Goal: Information Seeking & Learning: Learn about a topic

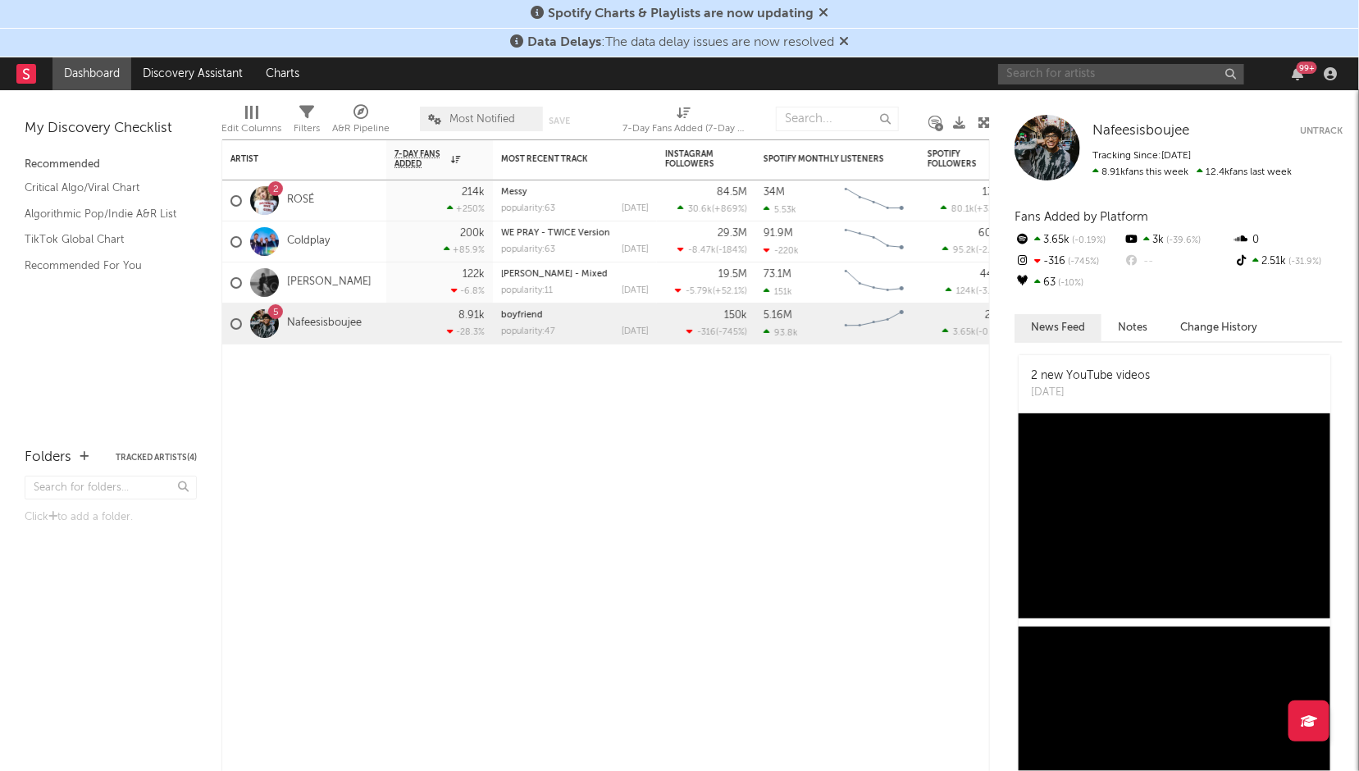
click at [1071, 67] on input "text" at bounding box center [1121, 74] width 246 height 21
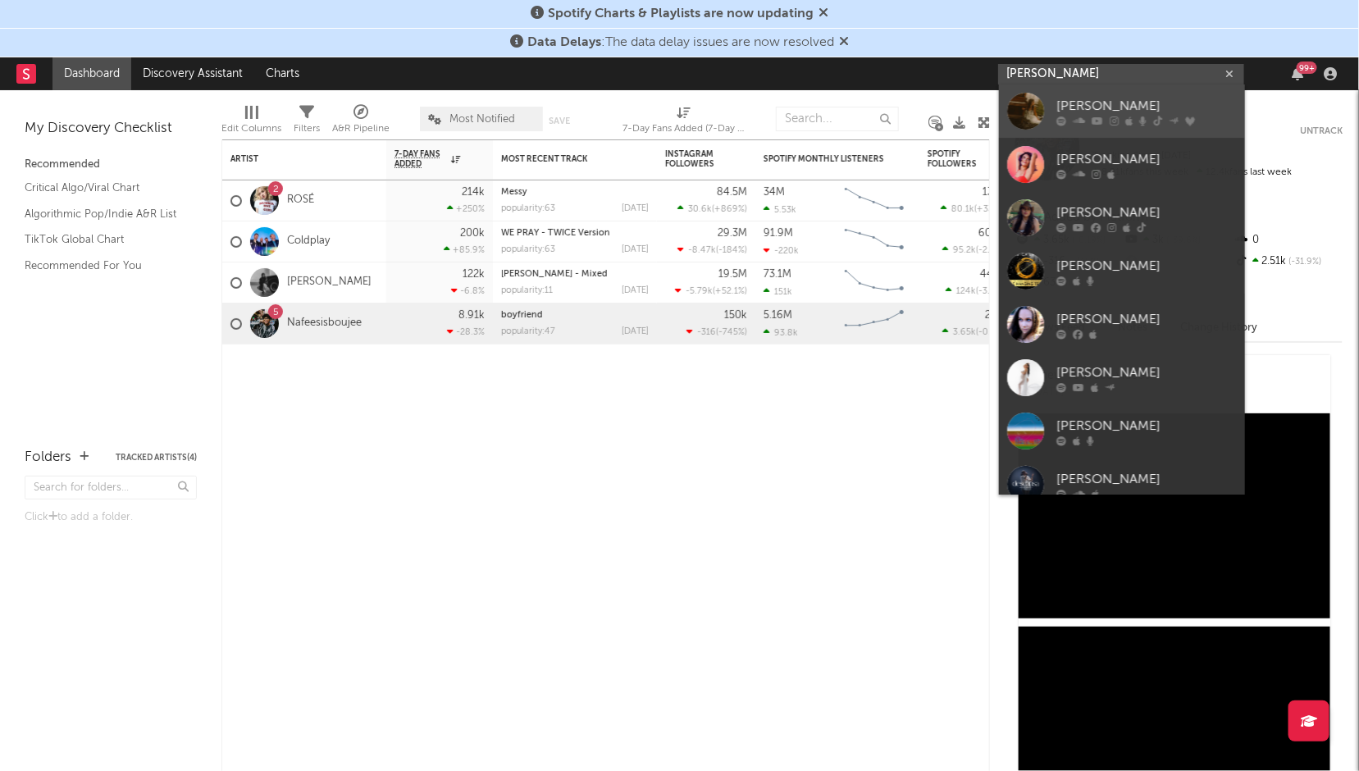
type input "[PERSON_NAME]"
click at [1021, 110] on div at bounding box center [1025, 111] width 37 height 37
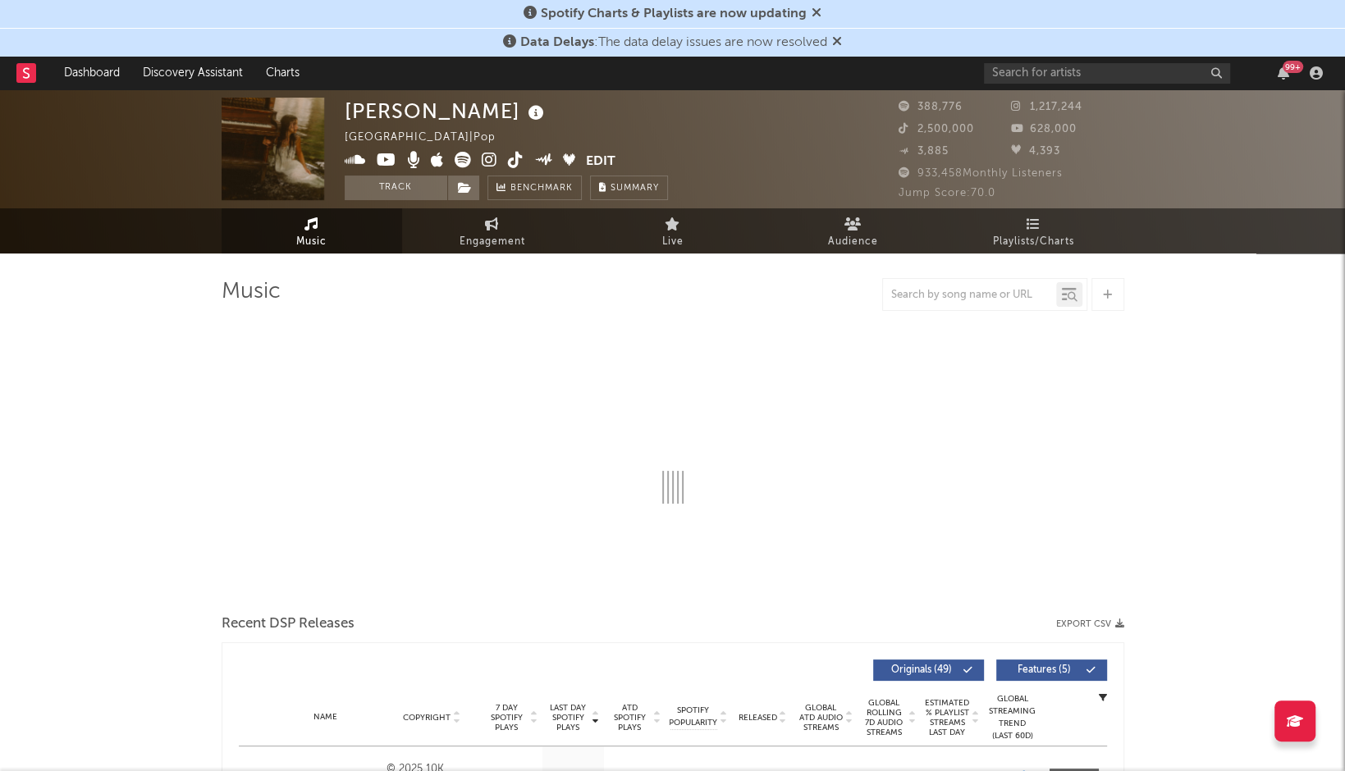
select select "6m"
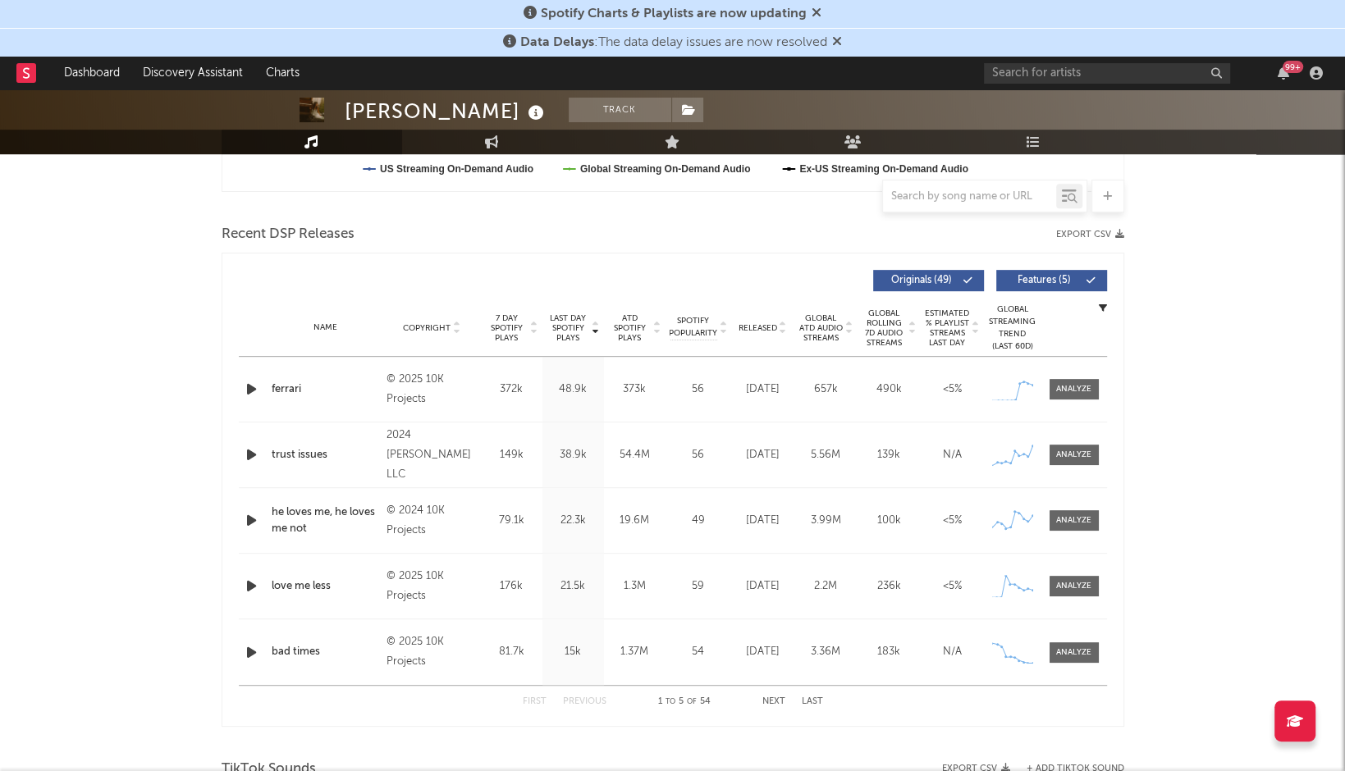
scroll to position [527, 0]
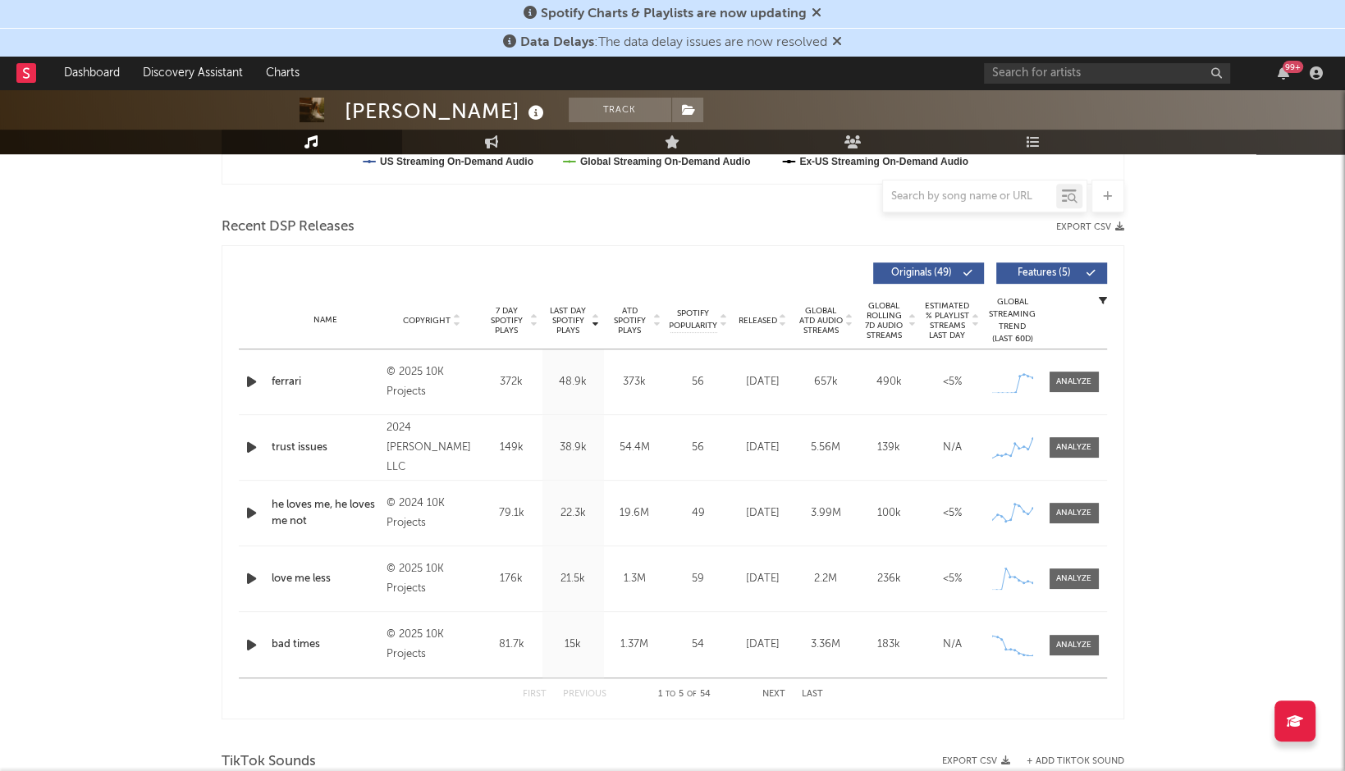
click at [254, 577] on icon "button" at bounding box center [251, 579] width 17 height 21
click at [254, 577] on icon "button" at bounding box center [251, 579] width 16 height 21
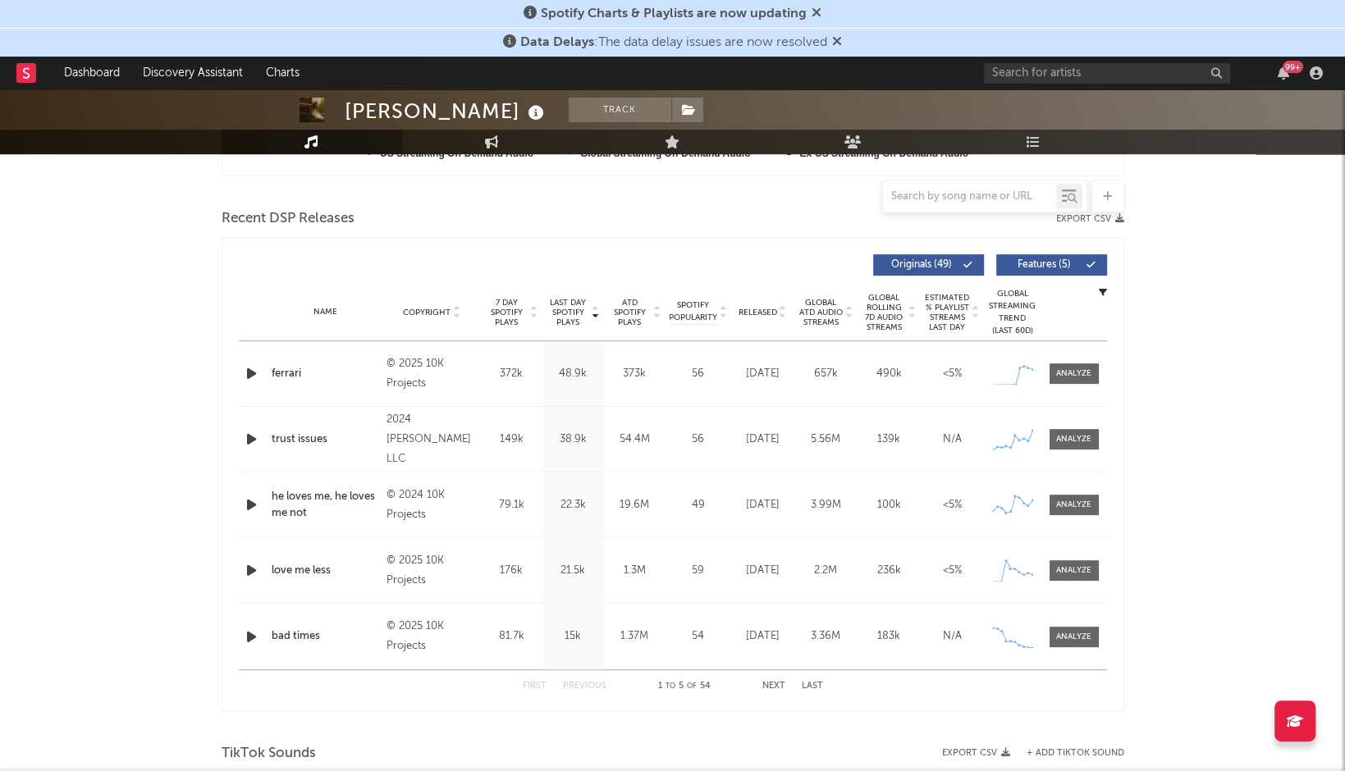
scroll to position [534, 0]
click at [1081, 569] on div at bounding box center [1073, 571] width 35 height 12
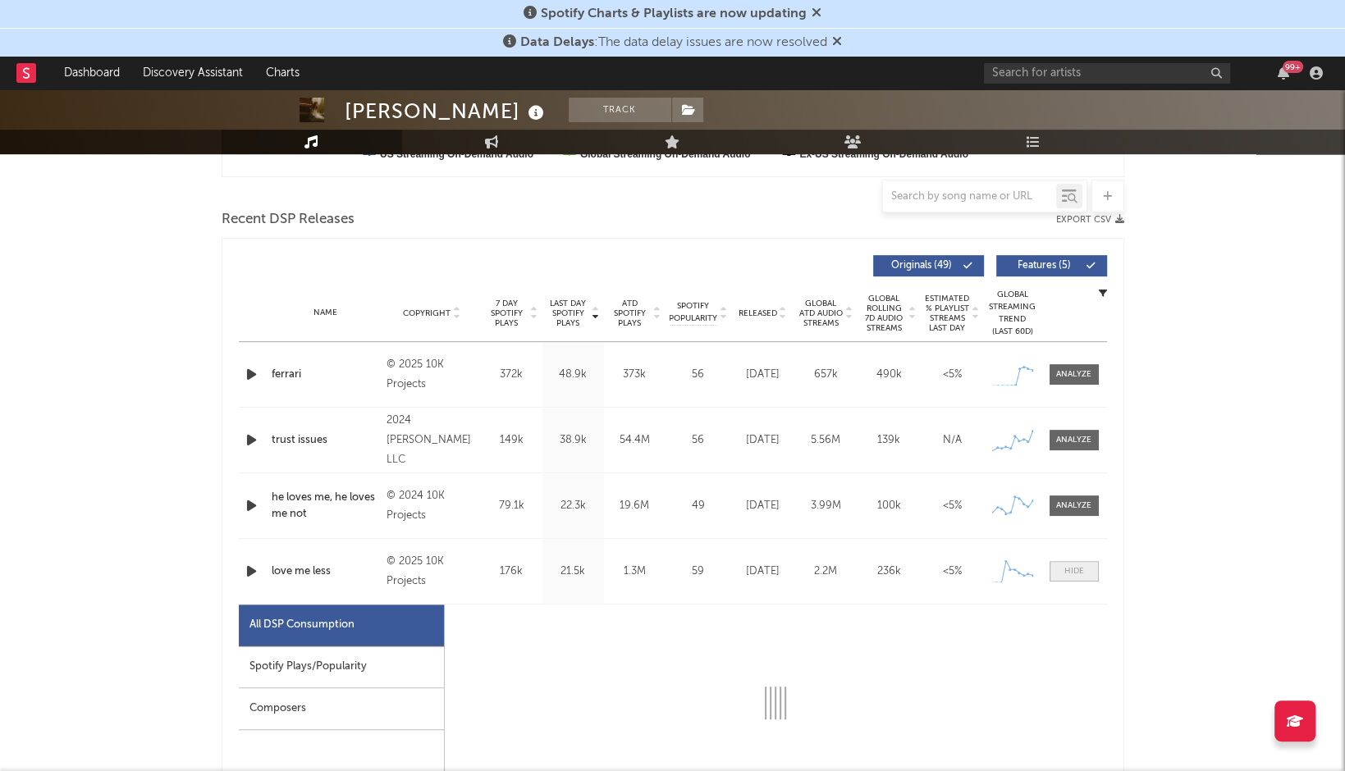
select select "1w"
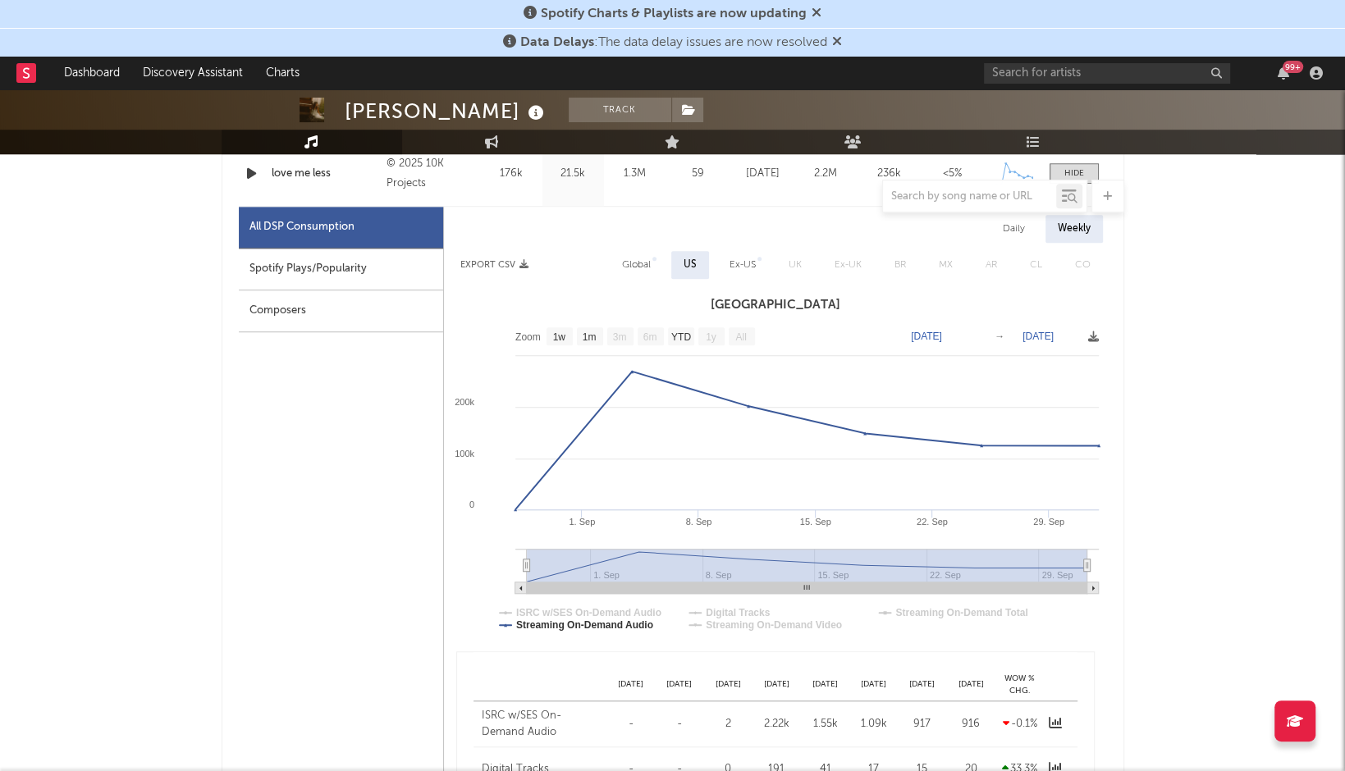
scroll to position [935, 0]
